Goal: Task Accomplishment & Management: Complete application form

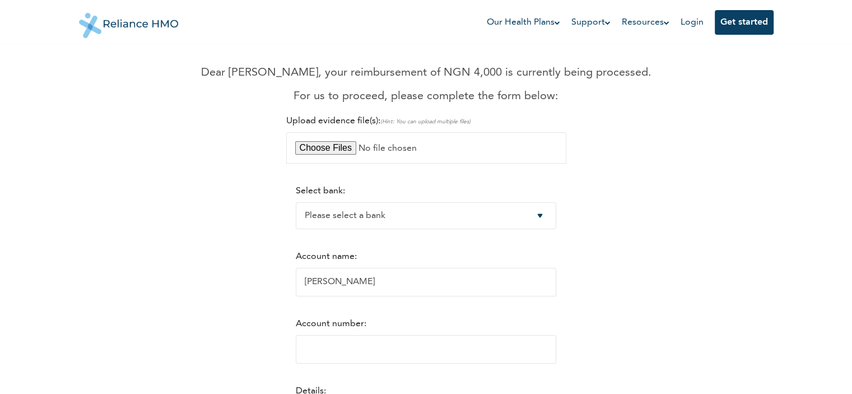
scroll to position [112, 0]
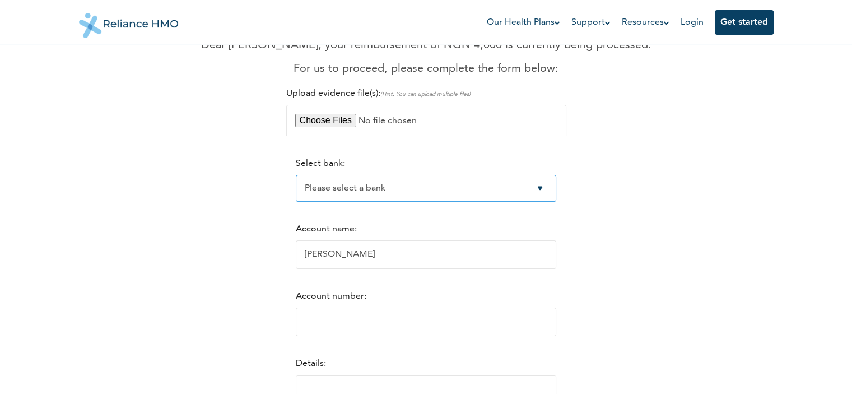
click at [356, 188] on select "Please select a bank Access Bank Plc. Citibank Nigeria Limited Access Bank (Dia…" at bounding box center [426, 188] width 261 height 27
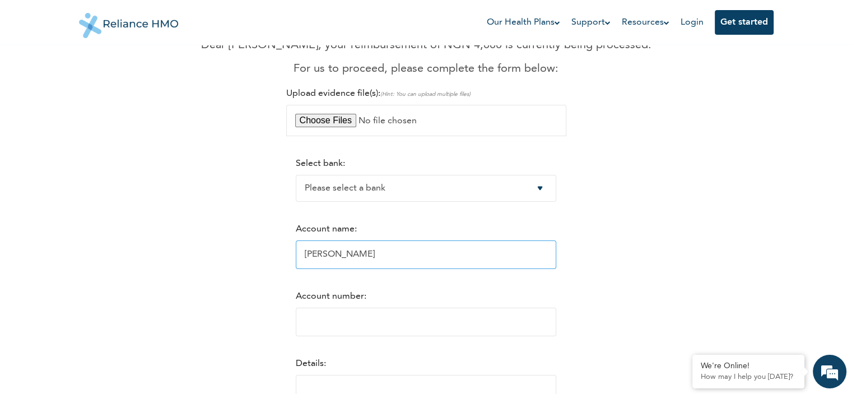
click at [372, 260] on input "Isaac Chinedu" at bounding box center [426, 254] width 261 height 29
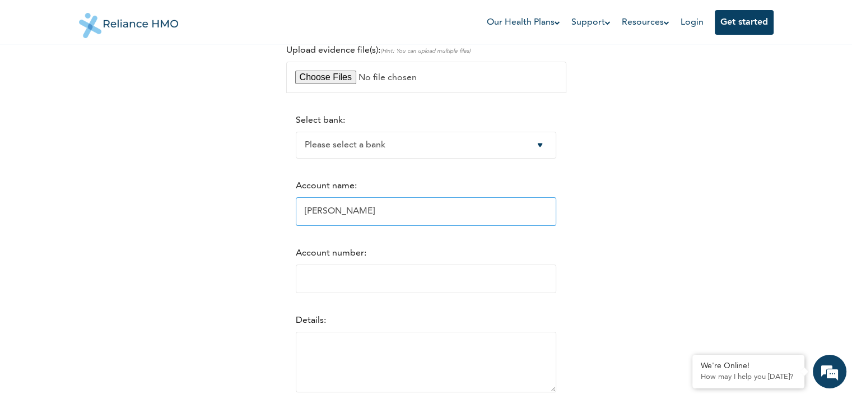
scroll to position [168, 0]
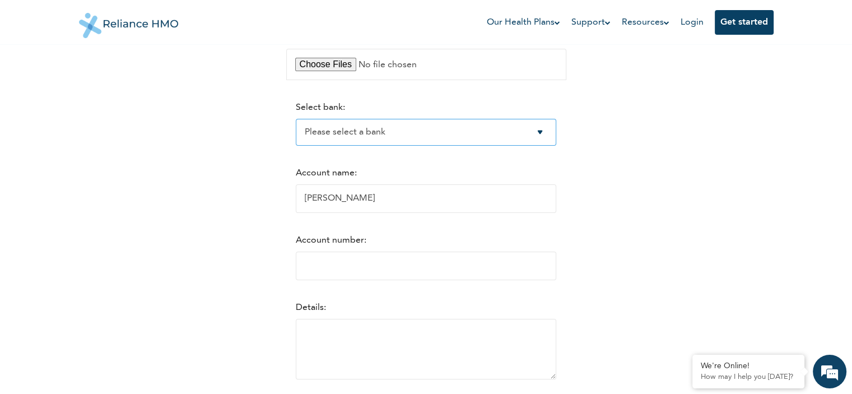
click at [382, 137] on select "Please select a bank Access Bank Plc. Citibank Nigeria Limited Access Bank (Dia…" at bounding box center [426, 132] width 261 height 27
select select "15"
click at [296, 119] on select "Please select a bank Access Bank Plc. Citibank Nigeria Limited Access Bank (Dia…" at bounding box center [426, 132] width 261 height 27
drag, startPoint x: 417, startPoint y: 199, endPoint x: 266, endPoint y: 202, distance: 151.3
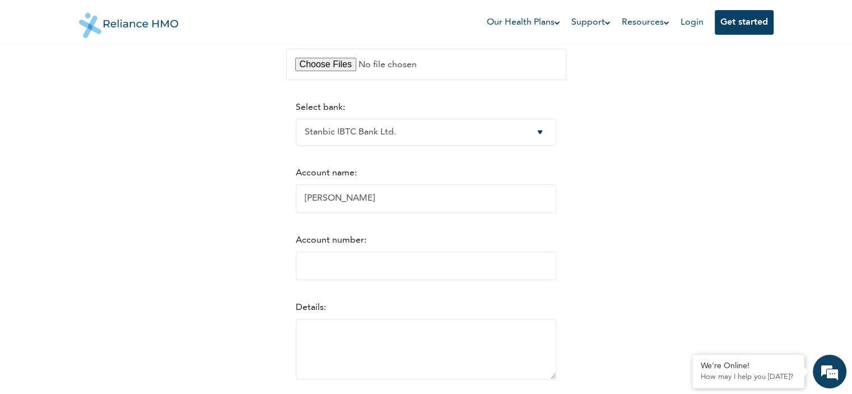
click at [266, 202] on div "RelianceHMO Reimbursements Dear Isaac, your reimbursement of NGN 4,000 is curre…" at bounding box center [426, 173] width 681 height 569
type input "[PERSON_NAME]"
click at [352, 270] on input "Account number:" at bounding box center [426, 266] width 261 height 29
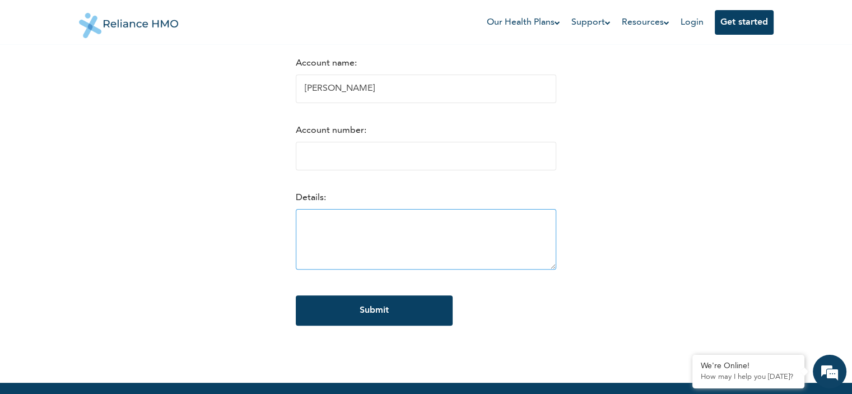
scroll to position [280, 0]
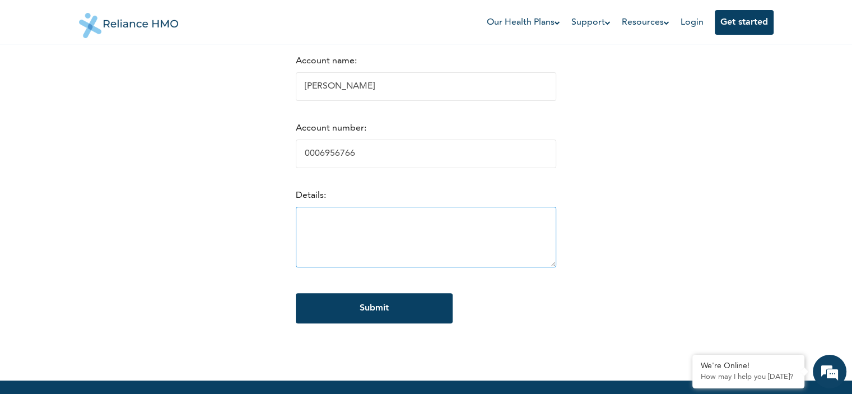
type input "0006956766"
click at [318, 226] on textarea at bounding box center [426, 237] width 261 height 61
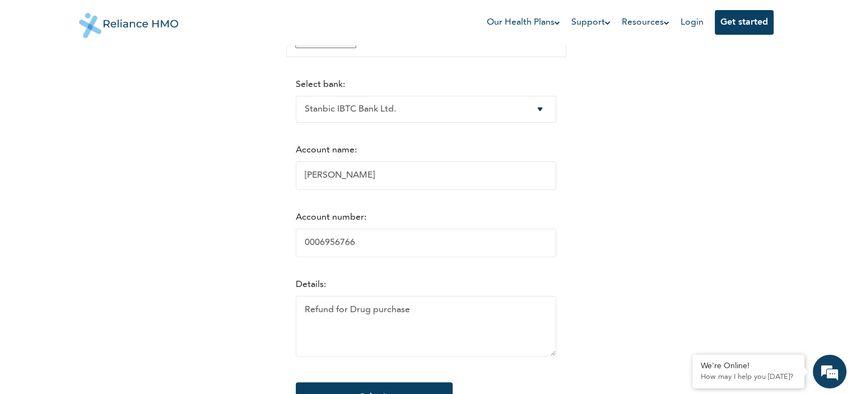
scroll to position [168, 0]
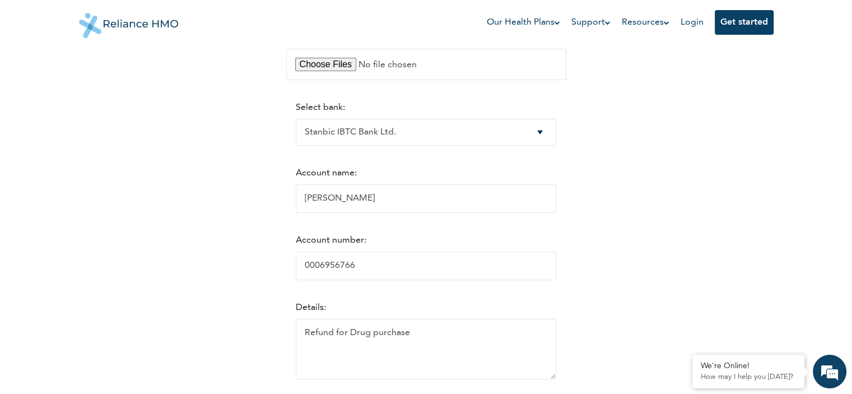
type textarea "Refund for Drug purchase"
click at [334, 67] on input "file" at bounding box center [426, 64] width 280 height 31
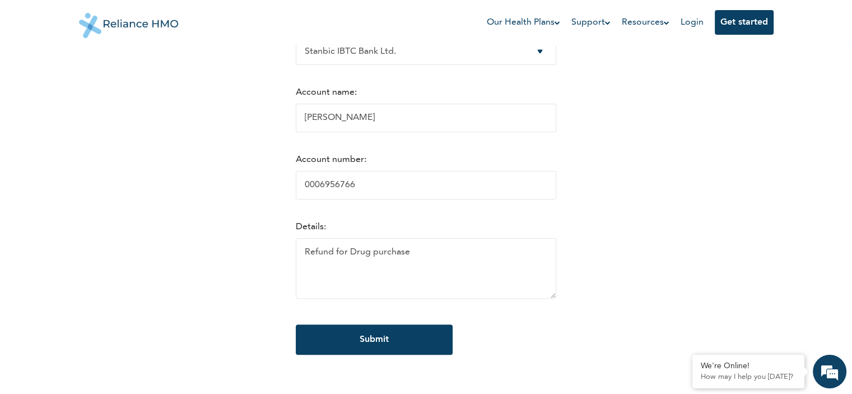
scroll to position [280, 0]
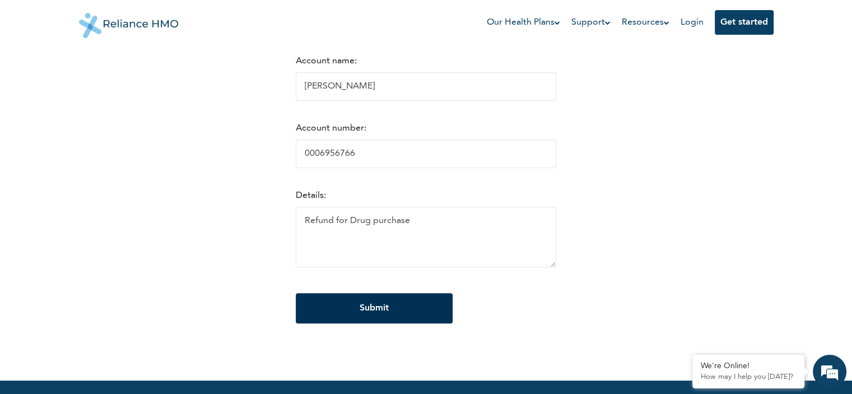
click at [371, 308] on input "Submit" at bounding box center [374, 308] width 157 height 30
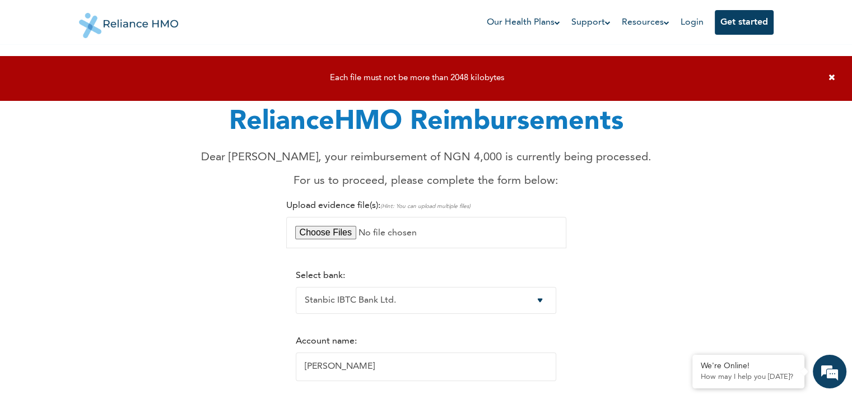
scroll to position [0, 0]
click at [340, 233] on input "file" at bounding box center [426, 232] width 280 height 31
type input "C:\fakepath\gmail_images20250828_194550.jpg"
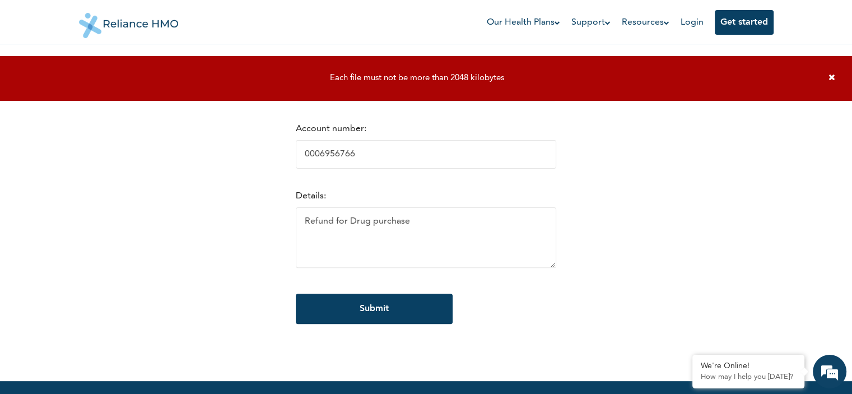
scroll to position [280, 0]
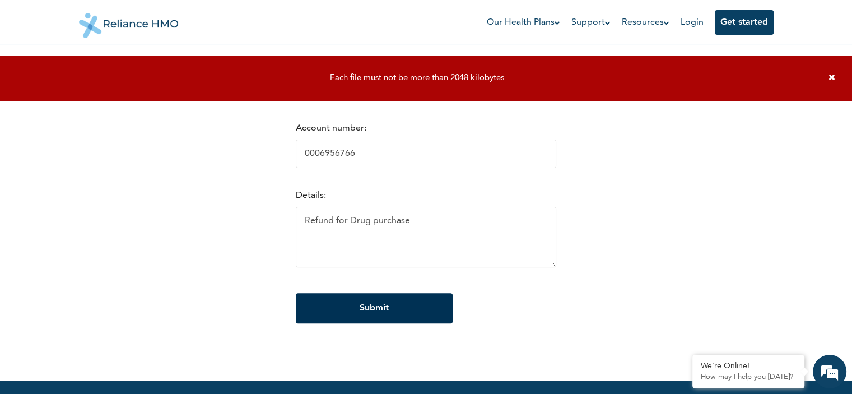
click at [365, 310] on input "Submit" at bounding box center [374, 308] width 157 height 30
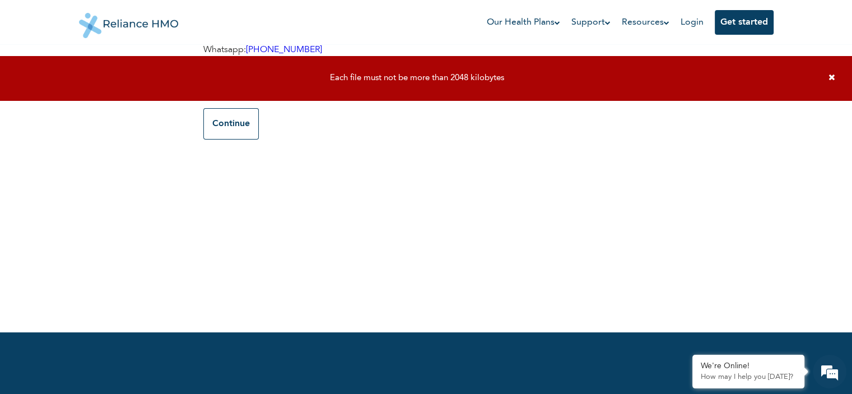
scroll to position [0, 0]
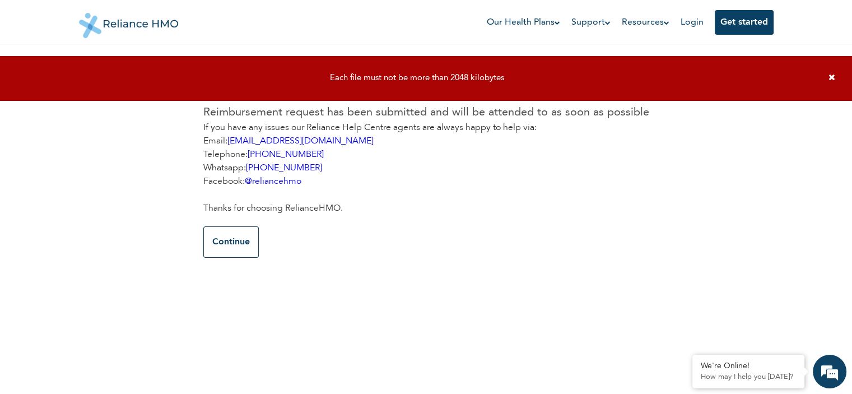
click at [830, 76] on icon at bounding box center [832, 77] width 7 height 8
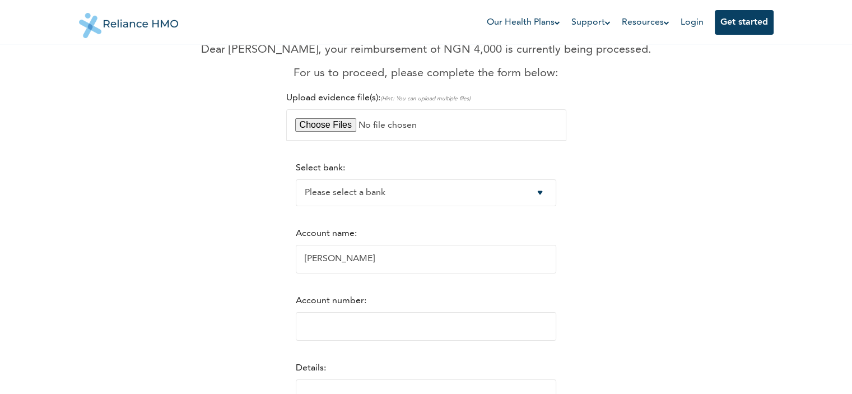
scroll to position [112, 0]
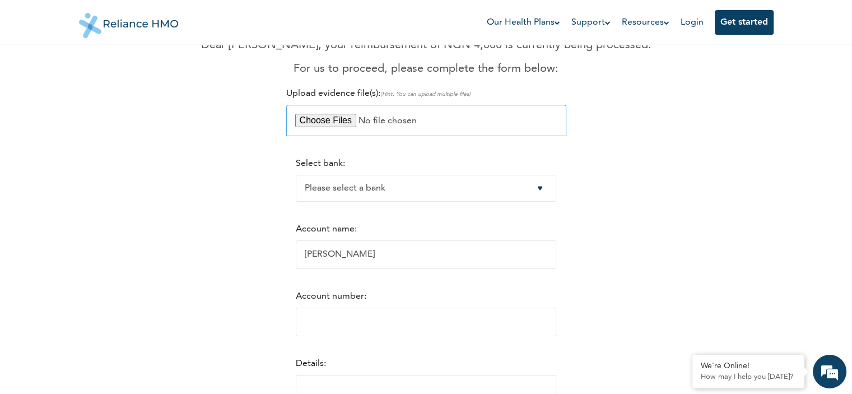
click at [323, 118] on input "file" at bounding box center [426, 120] width 280 height 31
type input "C:\fakepath\gmail_images20250828_201916.jpg"
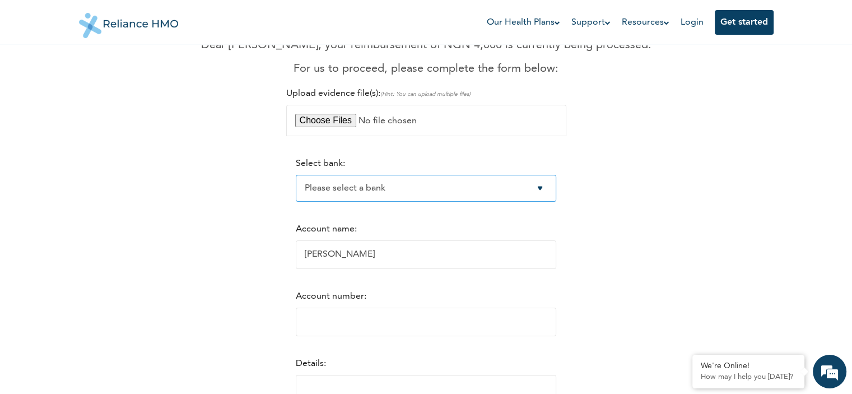
click at [366, 190] on select "Please select a bank Access Bank Plc. Citibank Nigeria Limited Access Bank (Dia…" at bounding box center [426, 188] width 261 height 27
select select "15"
click at [296, 175] on select "Please select a bank Access Bank Plc. Citibank Nigeria Limited Access Bank (Dia…" at bounding box center [426, 188] width 261 height 27
click at [360, 189] on select "Please select a bank Access Bank Plc. Citibank Nigeria Limited Access Bank (Dia…" at bounding box center [426, 188] width 261 height 27
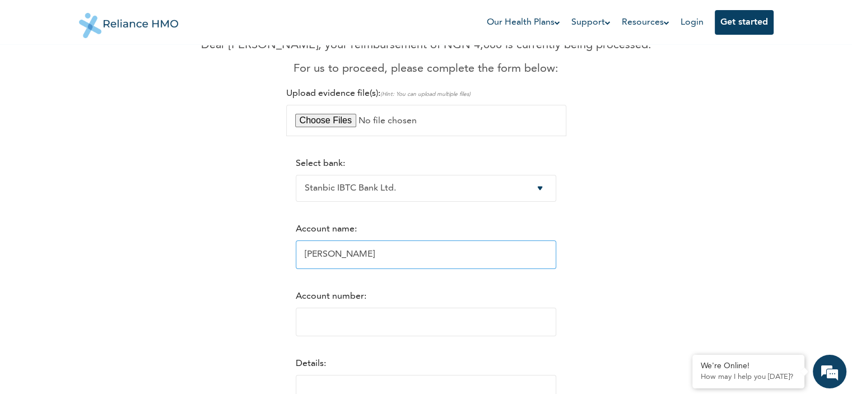
click at [318, 257] on input "[PERSON_NAME]" at bounding box center [426, 254] width 261 height 29
drag, startPoint x: 320, startPoint y: 257, endPoint x: 282, endPoint y: 251, distance: 38.0
click at [282, 251] on div "RelianceHMO Reimbursements Dear [PERSON_NAME], your reimbursement of NGN 4,000 …" at bounding box center [426, 229] width 681 height 569
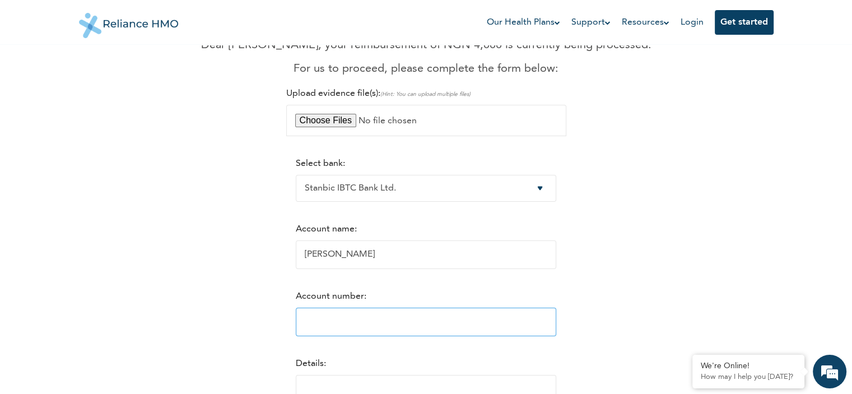
type input "[PERSON_NAME]"
click at [315, 329] on input "Account number:" at bounding box center [426, 322] width 261 height 29
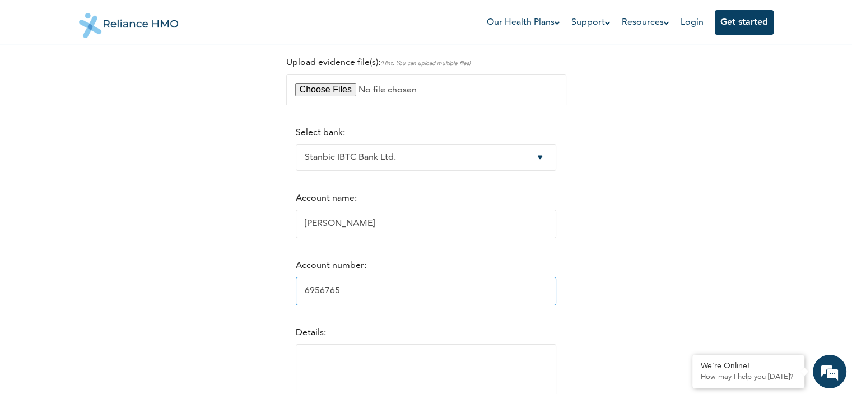
scroll to position [168, 0]
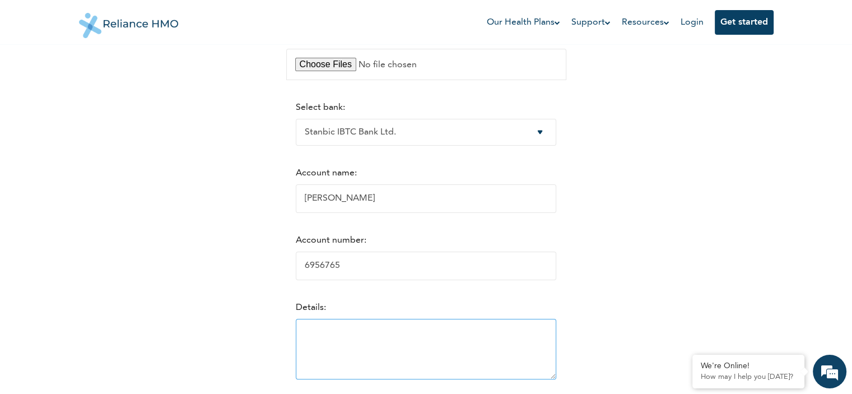
type input "6956765"
click at [327, 347] on textarea at bounding box center [426, 349] width 261 height 61
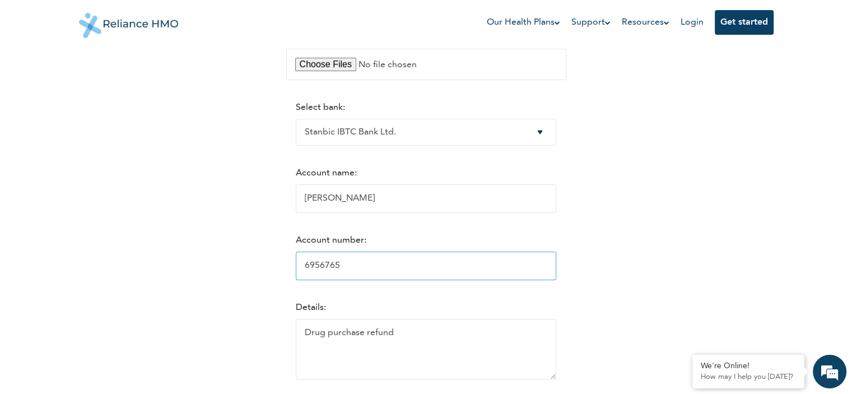
type textarea "Drug purchase refund"
click at [296, 267] on input "6956765" at bounding box center [426, 266] width 261 height 29
click at [636, 236] on div "RelianceHMO Reimbursements Dear [PERSON_NAME], your reimbursement of NGN 4,000 …" at bounding box center [426, 173] width 681 height 569
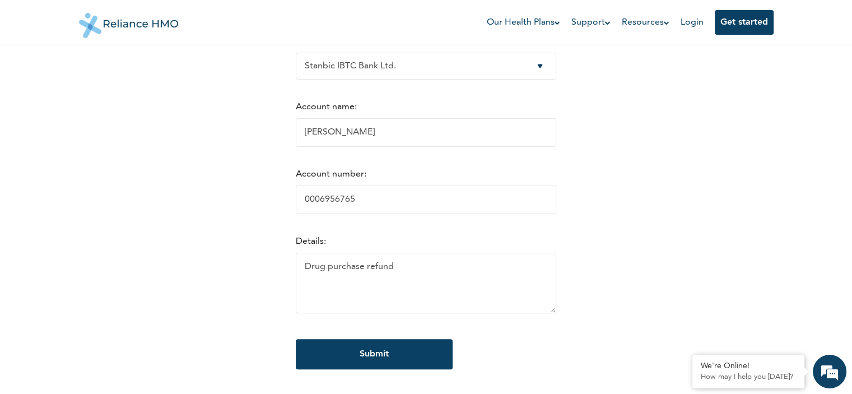
scroll to position [336, 0]
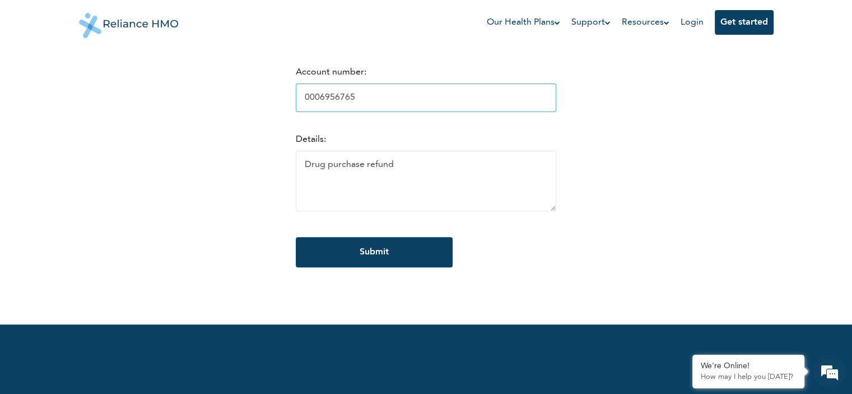
click at [348, 97] on input "0006956765" at bounding box center [426, 97] width 261 height 29
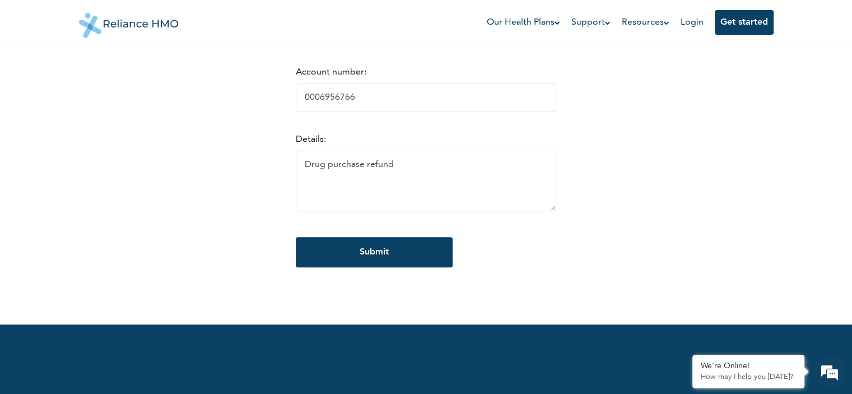
type input "0006956766"
click at [482, 263] on form "Select bank: Please select a bank Access Bank Plc. Citibank Nigeria Limited Acc…" at bounding box center [426, 106] width 261 height 366
click at [359, 253] on input "Submit" at bounding box center [374, 252] width 157 height 30
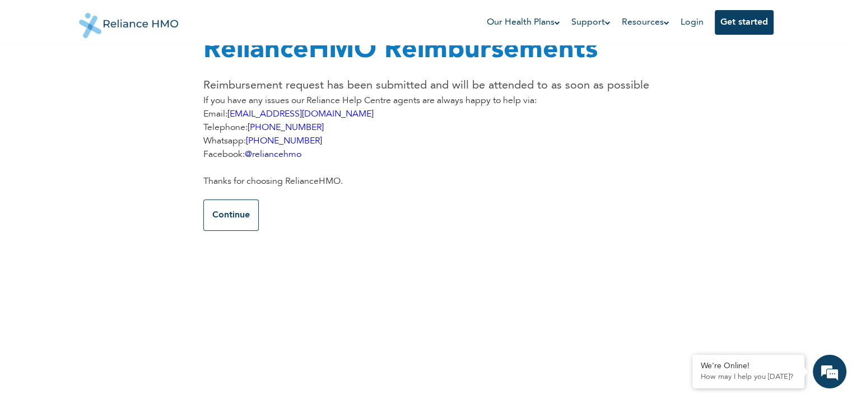
scroll to position [0, 0]
